Goal: Task Accomplishment & Management: Complete application form

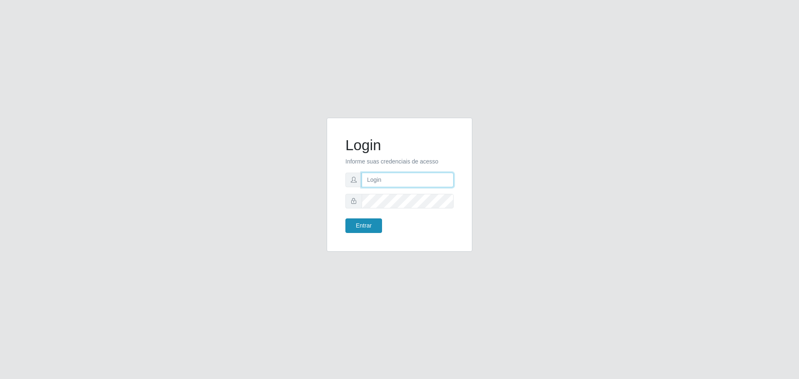
type input "[EMAIL_ADDRESS][DOMAIN_NAME]"
click at [367, 224] on button "Entrar" at bounding box center [364, 226] width 37 height 15
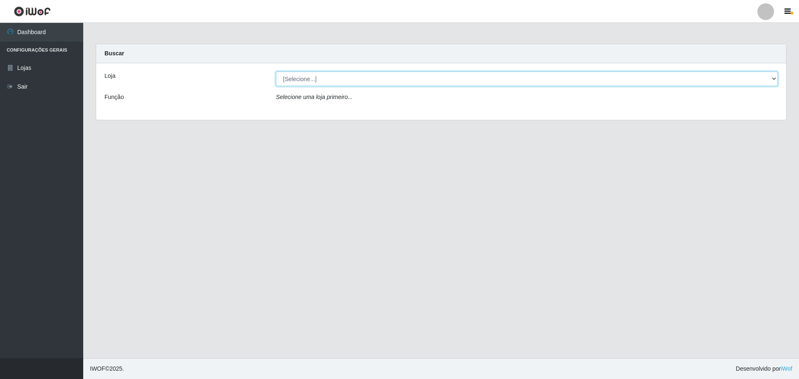
click at [443, 78] on select "[Selecione...] [GEOGRAPHIC_DATA] - [GEOGRAPHIC_DATA][DATE]" at bounding box center [527, 79] width 502 height 15
select select "527"
click at [276, 72] on select "[Selecione...] [GEOGRAPHIC_DATA] - [GEOGRAPHIC_DATA][DATE]" at bounding box center [527, 79] width 502 height 15
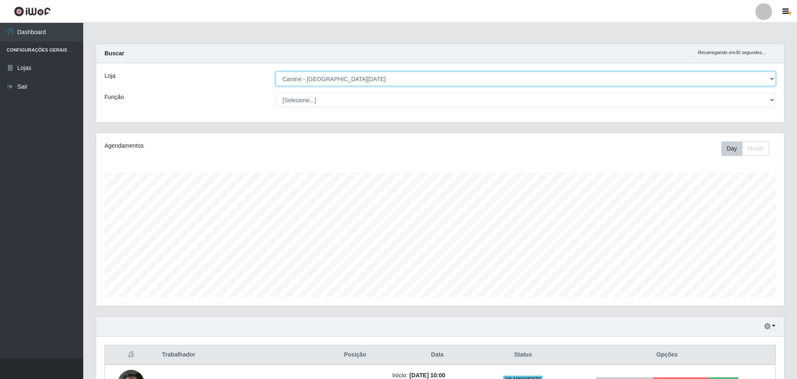
scroll to position [173, 688]
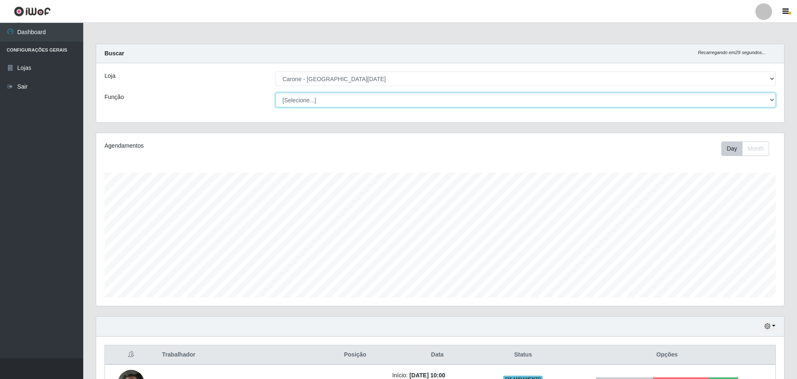
click at [404, 104] on select "[Selecione...] Embalador Embalador + Embalador ++ Repositor Repositor + Reposit…" at bounding box center [526, 100] width 501 height 15
click at [276, 93] on select "[Selecione...] Embalador Embalador + Embalador ++ Repositor Repositor + Reposit…" at bounding box center [526, 100] width 501 height 15
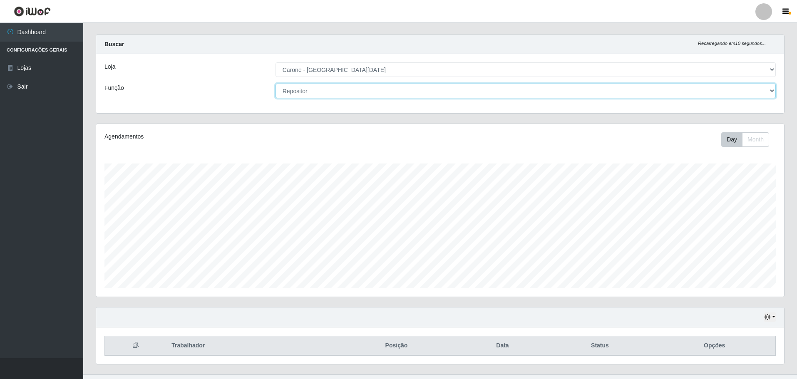
scroll to position [0, 0]
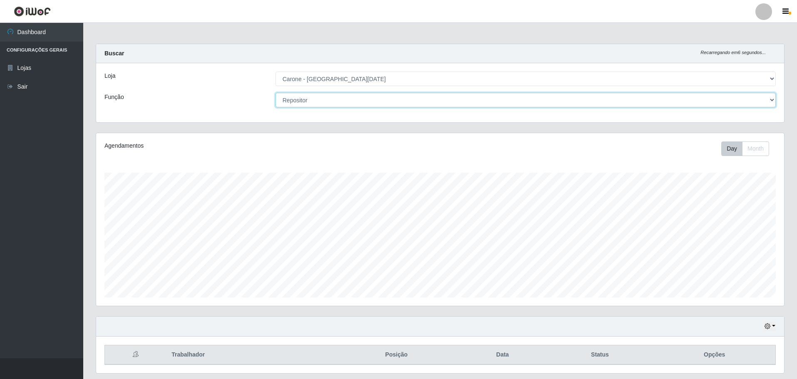
click at [441, 101] on select "[Selecione...] Embalador Embalador + Embalador ++ Repositor Repositor + Reposit…" at bounding box center [526, 100] width 501 height 15
select select "1"
click at [276, 93] on select "[Selecione...] Embalador Embalador + Embalador ++ Repositor Repositor + Reposit…" at bounding box center [526, 100] width 501 height 15
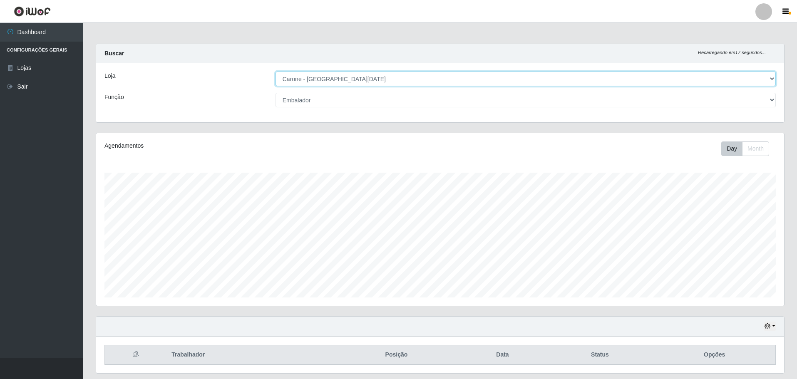
click at [730, 79] on select "[Selecione...] [GEOGRAPHIC_DATA] - [GEOGRAPHIC_DATA][DATE]" at bounding box center [526, 79] width 501 height 15
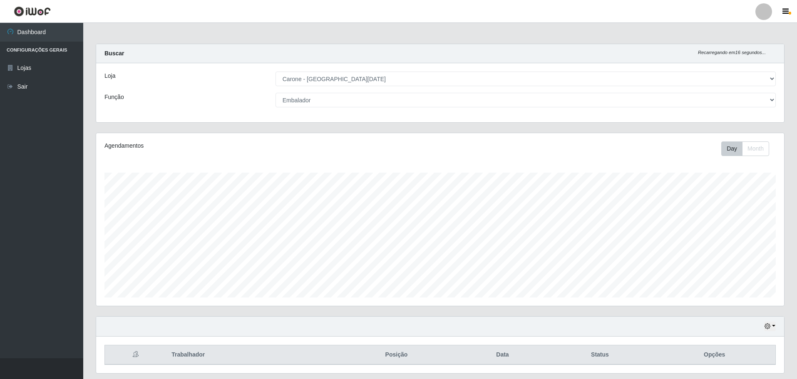
click at [631, 110] on div "Loja [Selecione...] Carone - [GEOGRAPHIC_DATA][DATE] Função [Selecione...] Emba…" at bounding box center [440, 92] width 688 height 59
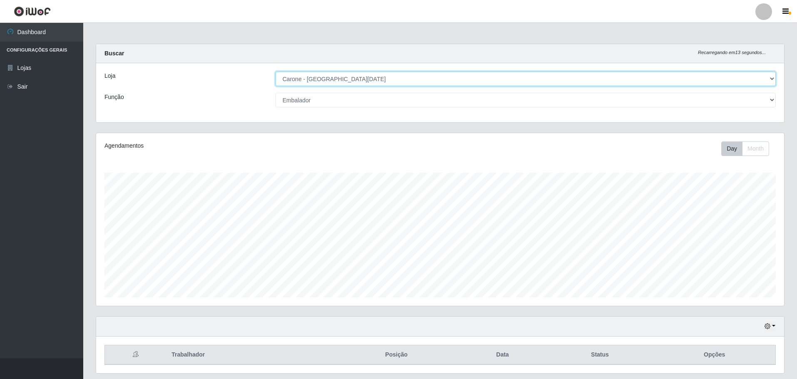
click at [360, 81] on select "[Selecione...] [GEOGRAPHIC_DATA] - [GEOGRAPHIC_DATA][DATE]" at bounding box center [526, 79] width 501 height 15
click at [276, 72] on select "[Selecione...] [GEOGRAPHIC_DATA] - [GEOGRAPHIC_DATA][DATE]" at bounding box center [526, 79] width 501 height 15
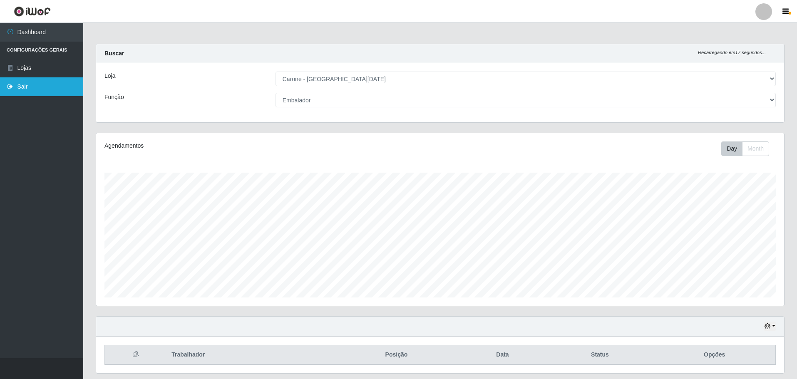
click at [37, 88] on link "Sair" at bounding box center [41, 86] width 83 height 19
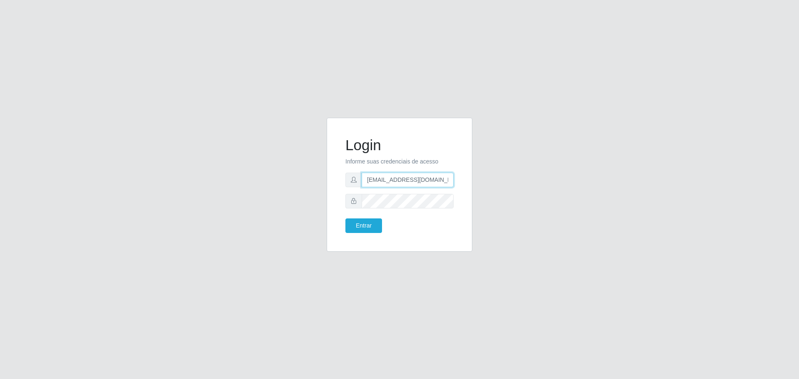
click at [388, 183] on input "[EMAIL_ADDRESS][DOMAIN_NAME]" at bounding box center [408, 180] width 92 height 15
type input "[EMAIL_ADDRESS][DOMAIN_NAME]"
click at [375, 225] on button "Entrar" at bounding box center [364, 226] width 37 height 15
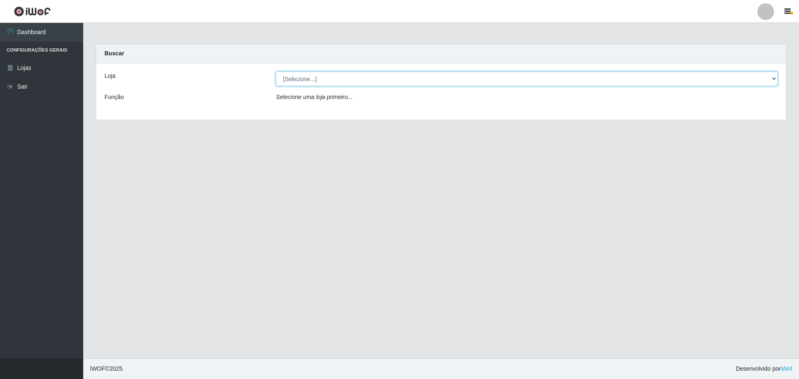
click at [504, 83] on select "[Selecione...] [GEOGRAPHIC_DATA] - [GEOGRAPHIC_DATA][DATE]" at bounding box center [527, 79] width 502 height 15
select select "527"
click at [276, 72] on select "[Selecione...] [GEOGRAPHIC_DATA] - [GEOGRAPHIC_DATA][DATE]" at bounding box center [527, 79] width 502 height 15
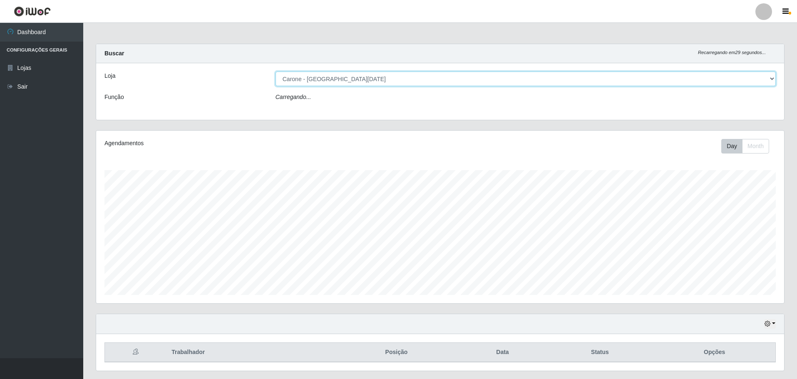
scroll to position [173, 688]
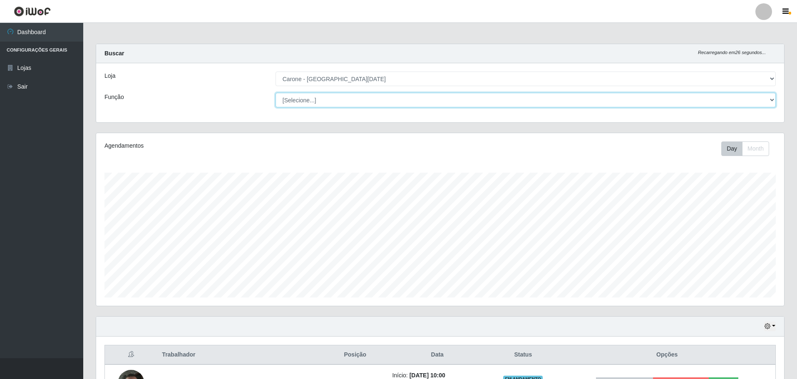
click at [702, 98] on select "[Selecione...] Embalador Embalador + Embalador ++ Repositor Repositor + Reposit…" at bounding box center [526, 100] width 501 height 15
click at [276, 93] on select "[Selecione...] Embalador Embalador + Embalador ++ Repositor Repositor + Reposit…" at bounding box center [526, 100] width 501 height 15
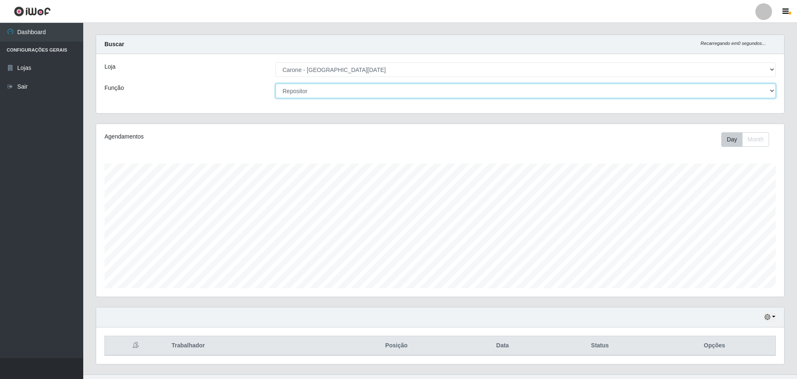
scroll to position [0, 0]
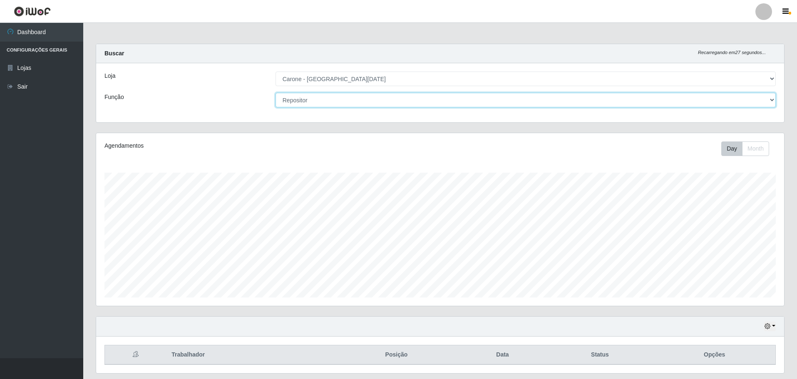
drag, startPoint x: 355, startPoint y: 100, endPoint x: 343, endPoint y: 98, distance: 12.6
click at [351, 99] on select "[Selecione...] Embalador Embalador + Embalador ++ Repositor Repositor + Reposit…" at bounding box center [526, 100] width 501 height 15
click at [276, 93] on select "[Selecione...] Embalador Embalador + Embalador ++ Repositor Repositor + Reposit…" at bounding box center [526, 100] width 501 height 15
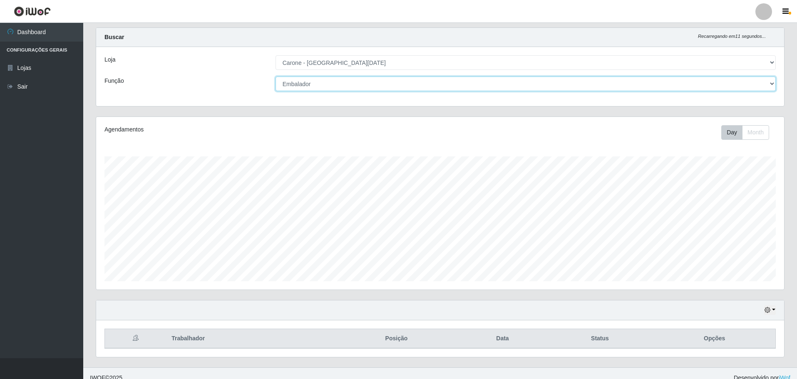
scroll to position [25, 0]
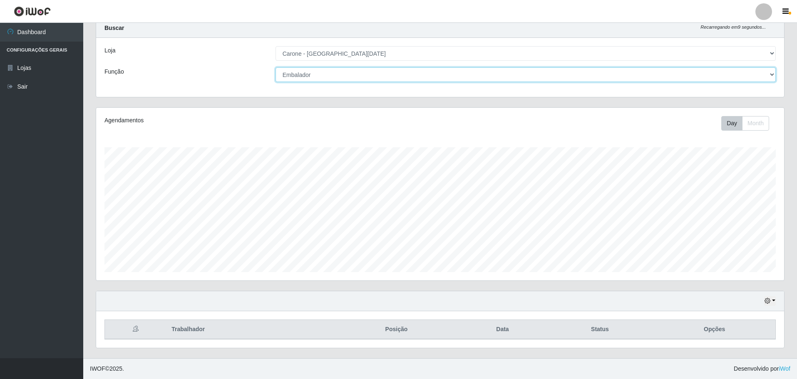
click at [376, 76] on select "[Selecione...] Embalador Embalador + Embalador ++ Repositor Repositor + Reposit…" at bounding box center [526, 74] width 501 height 15
click at [276, 67] on select "[Selecione...] Embalador Embalador + Embalador ++ Repositor Repositor + Reposit…" at bounding box center [526, 74] width 501 height 15
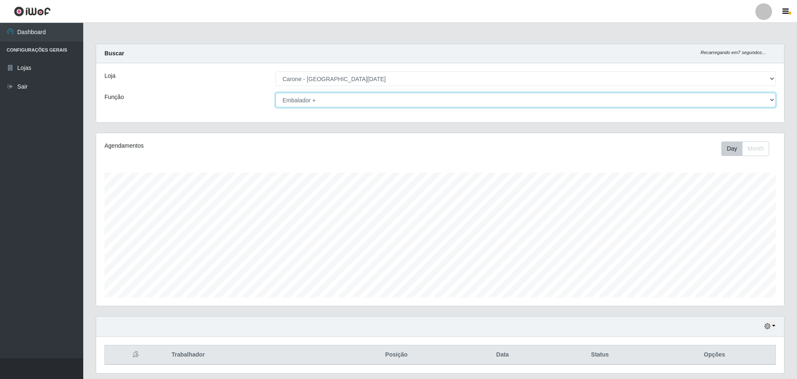
click at [506, 103] on select "[Selecione...] Embalador Embalador + Embalador ++ Repositor Repositor + Reposit…" at bounding box center [526, 100] width 501 height 15
click at [276, 93] on select "[Selecione...] Embalador Embalador + Embalador ++ Repositor Repositor + Reposit…" at bounding box center [526, 100] width 501 height 15
click at [435, 111] on div "Loja [Selecione...] Carone - [GEOGRAPHIC_DATA][DATE] Função [Selecione...] Emba…" at bounding box center [440, 92] width 688 height 59
click at [443, 99] on select "[Selecione...] Embalador Embalador + Embalador ++ Repositor Repositor + Reposit…" at bounding box center [526, 100] width 501 height 15
click at [276, 93] on select "[Selecione...] Embalador Embalador + Embalador ++ Repositor Repositor + Reposit…" at bounding box center [526, 100] width 501 height 15
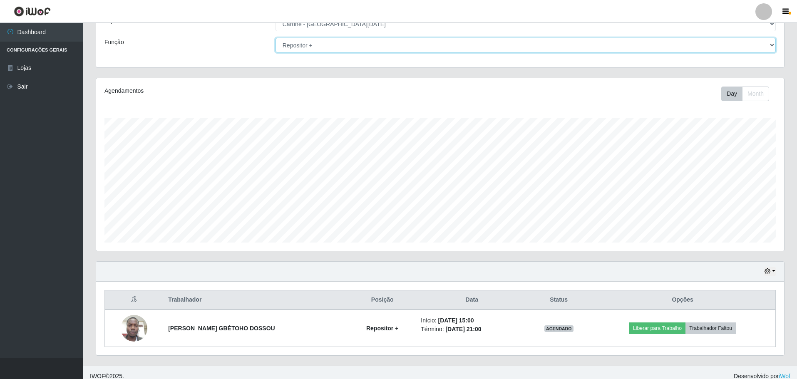
scroll to position [62, 0]
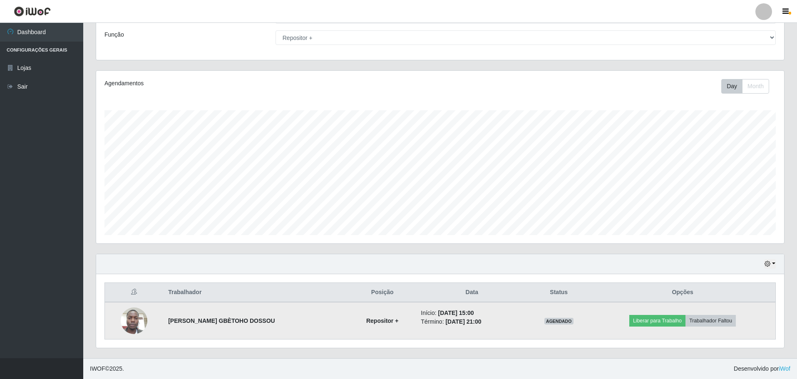
click at [212, 319] on strong "[PERSON_NAME] GBÈTOHO DOSSOU" at bounding box center [221, 321] width 107 height 7
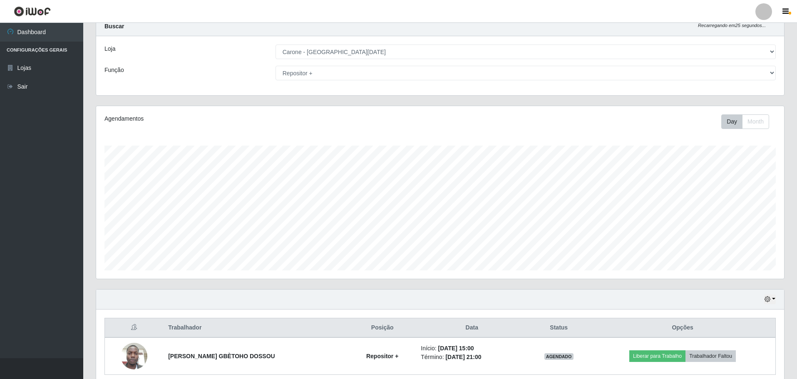
scroll to position [42, 0]
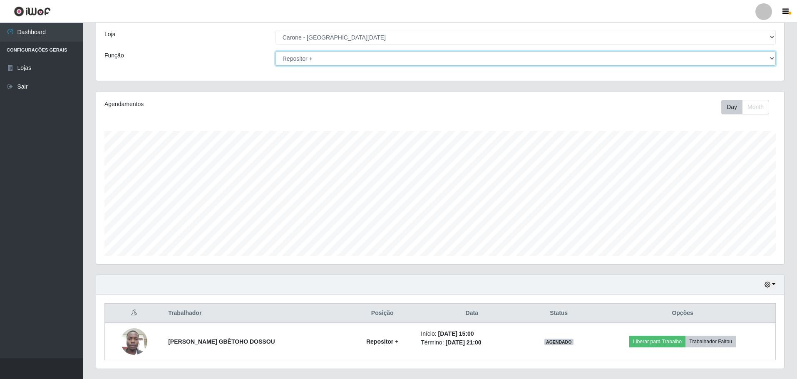
click at [432, 59] on select "[Selecione...] Embalador Embalador + Embalador ++ Repositor Repositor + Reposit…" at bounding box center [526, 58] width 501 height 15
select select "70"
click at [276, 66] on select "[Selecione...] Embalador Embalador + Embalador ++ Repositor Repositor + Reposit…" at bounding box center [526, 58] width 501 height 15
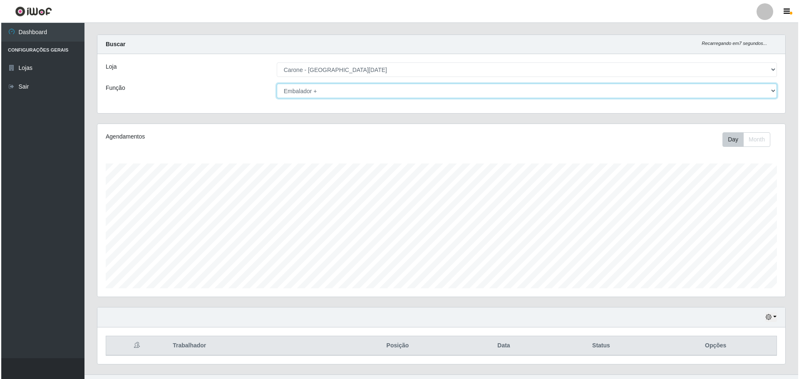
scroll to position [0, 0]
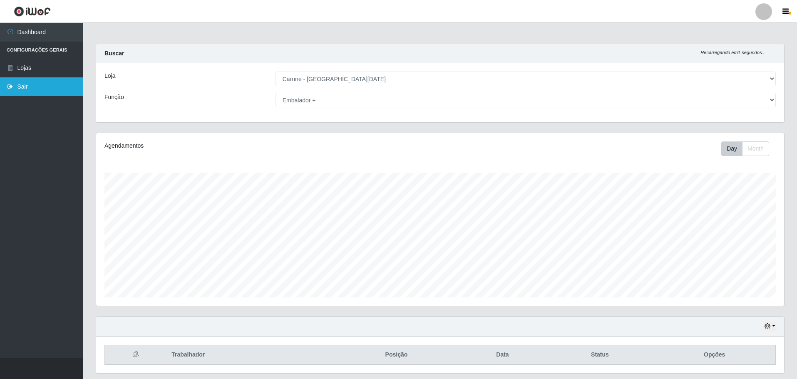
click at [50, 84] on link "Sair" at bounding box center [41, 86] width 83 height 19
